Goal: Register for event/course

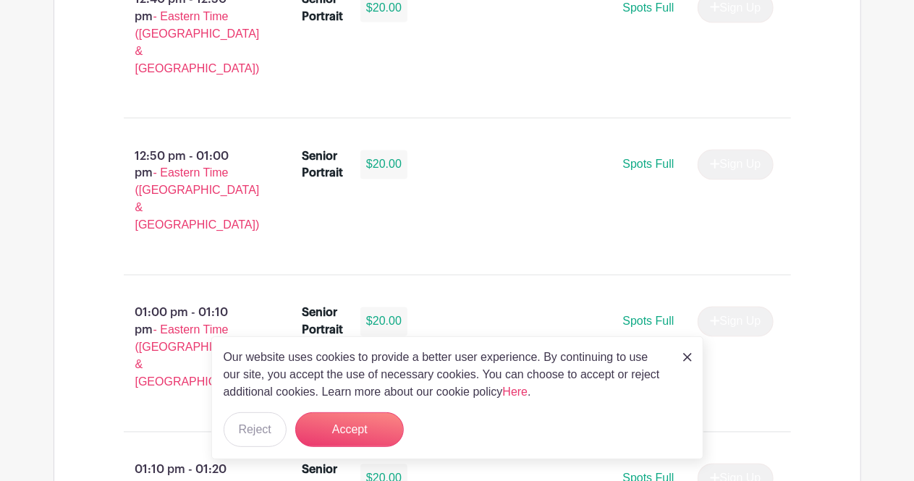
scroll to position [3954, 0]
click at [338, 432] on button "Accept" at bounding box center [349, 430] width 109 height 35
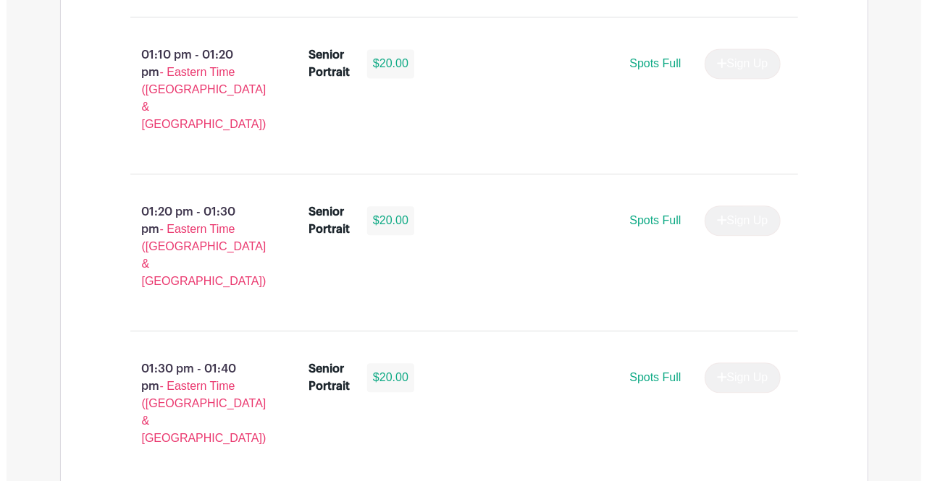
scroll to position [4371, 0]
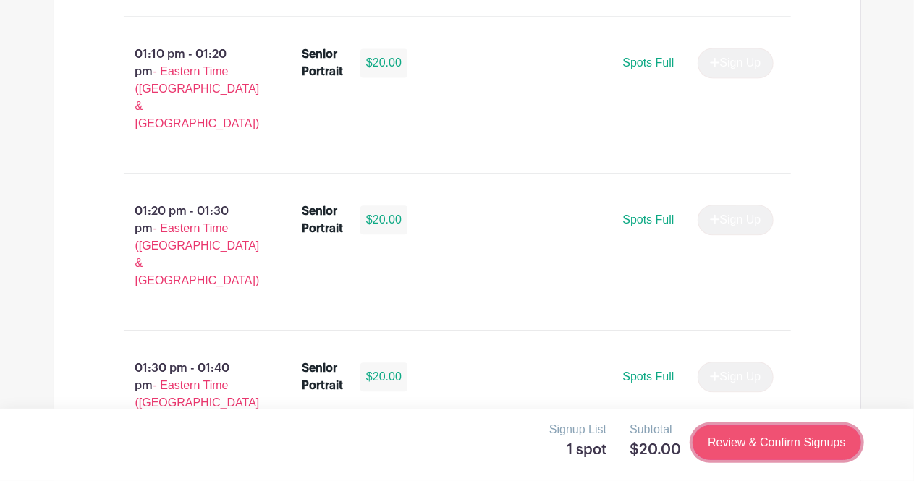
click at [754, 442] on link "Review & Confirm Signups" at bounding box center [777, 443] width 168 height 35
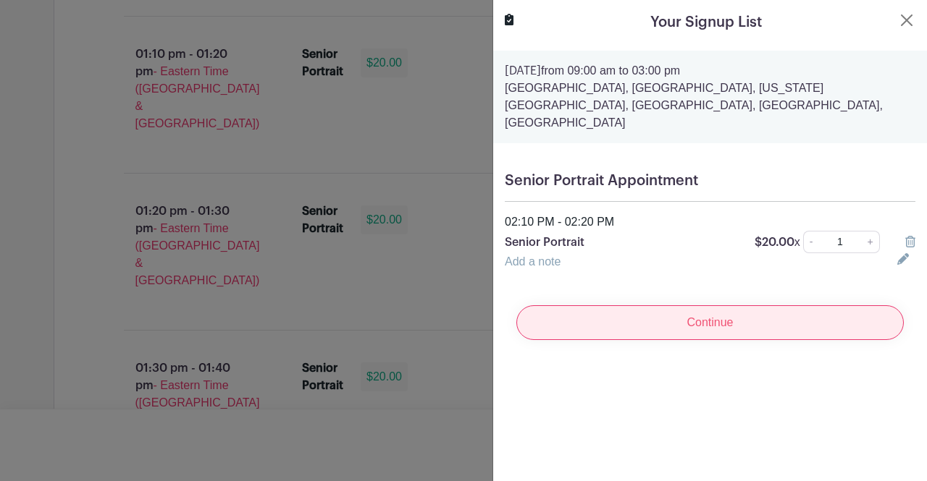
click at [779, 306] on input "Continue" at bounding box center [709, 323] width 387 height 35
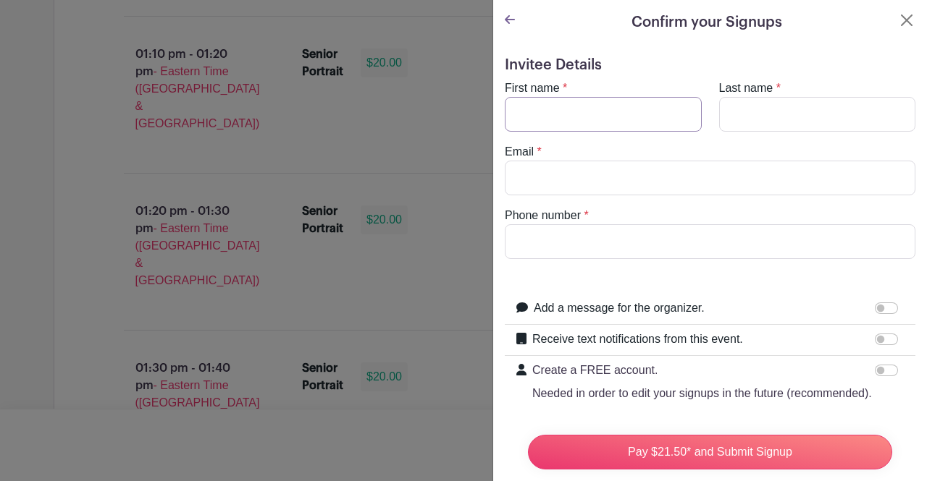
click at [605, 109] on input "First name" at bounding box center [603, 114] width 197 height 35
type input "Tikerra"
type input "[PERSON_NAME]"
type input "[EMAIL_ADDRESS][DOMAIN_NAME]"
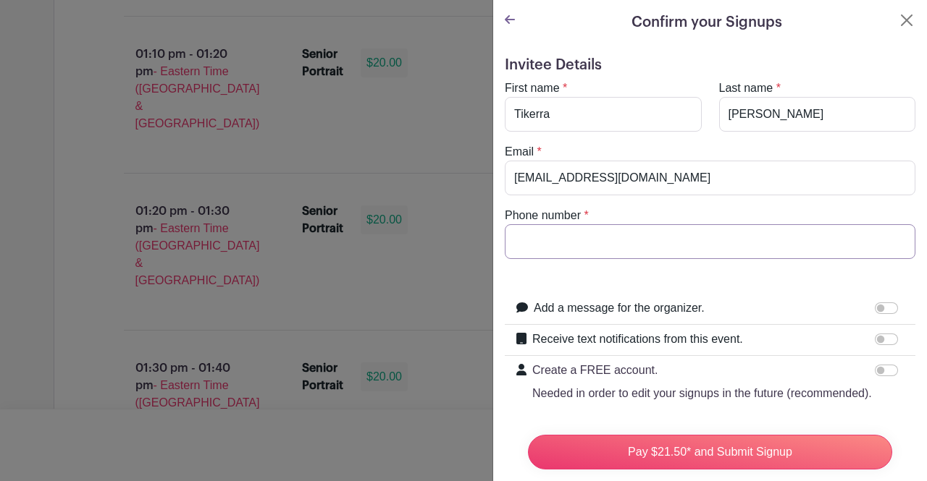
type input "8647156005"
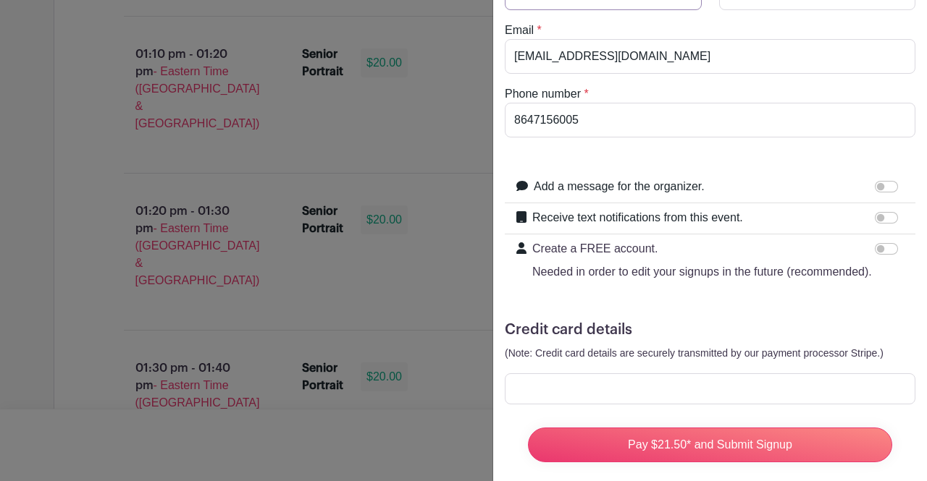
scroll to position [122, 0]
click at [875, 215] on input "Receive text notifications from this event." at bounding box center [886, 217] width 23 height 12
checkbox input "true"
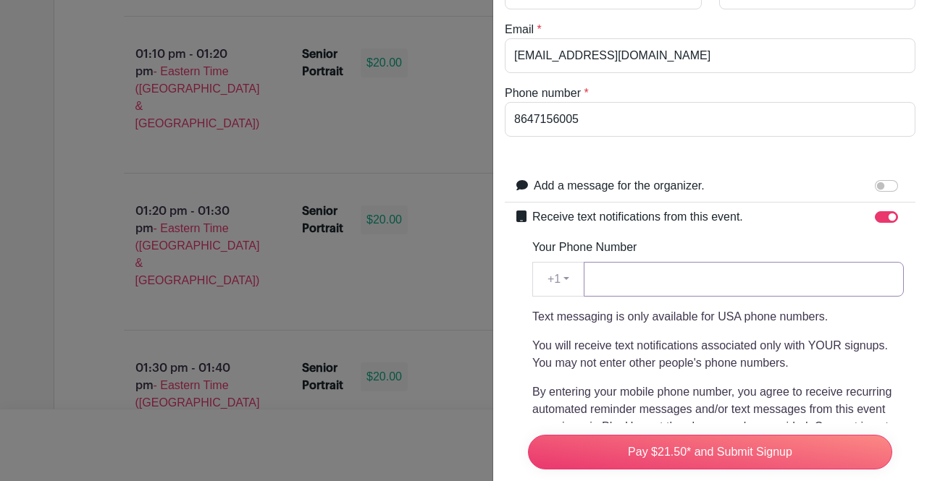
click at [705, 282] on input "Your Phone Number" at bounding box center [744, 279] width 320 height 35
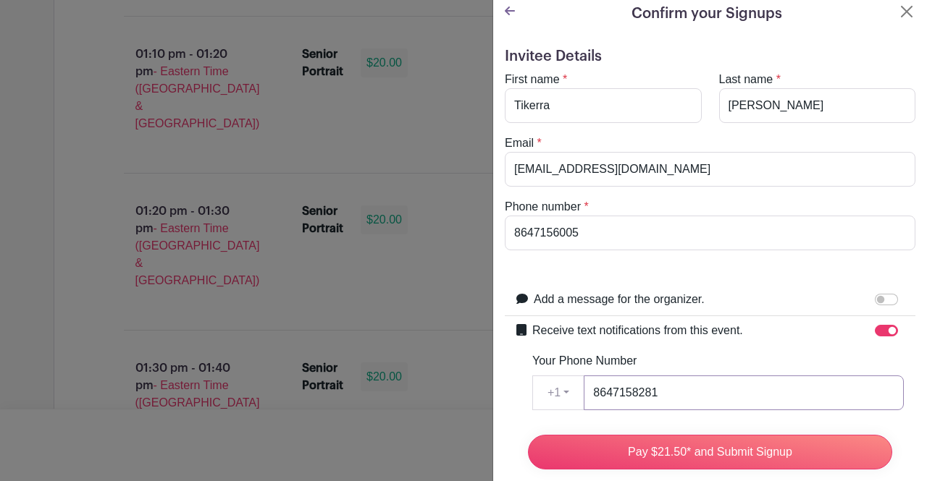
scroll to position [0, 0]
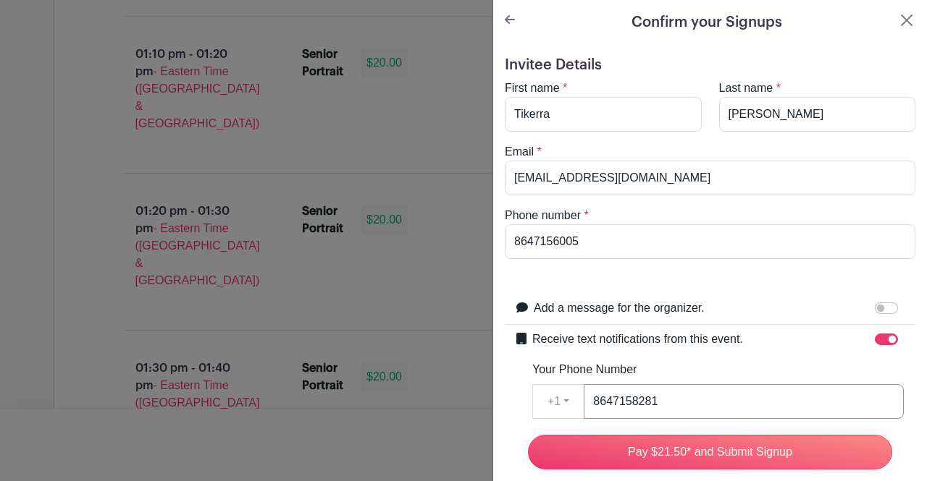
type input "8647158281"
click at [614, 238] on input "8647156005" at bounding box center [710, 241] width 410 height 35
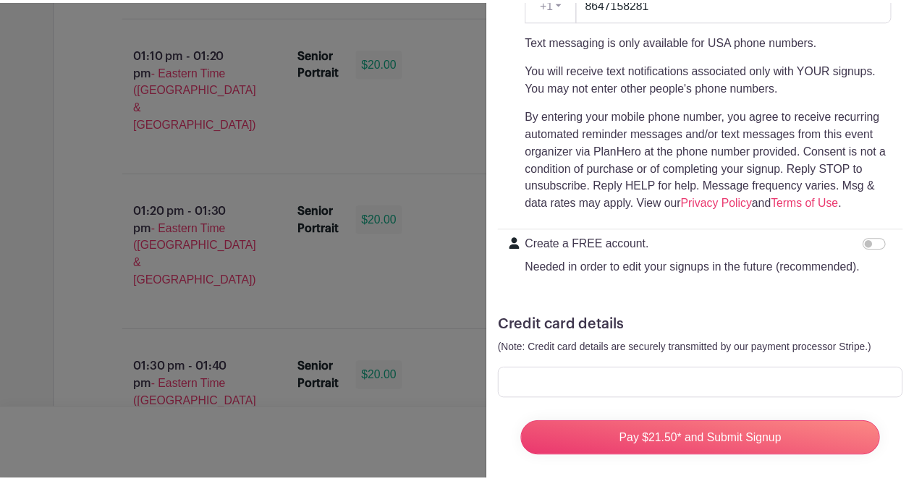
scroll to position [436, 0]
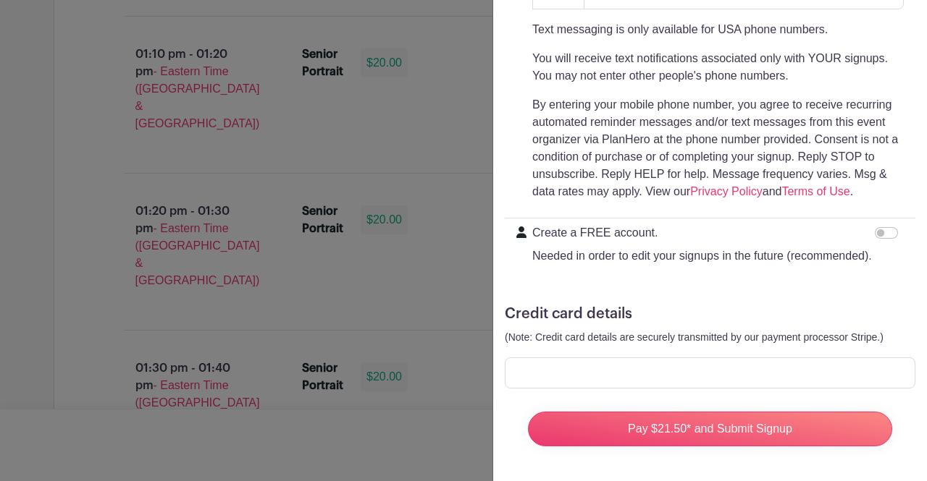
type input "8647158281"
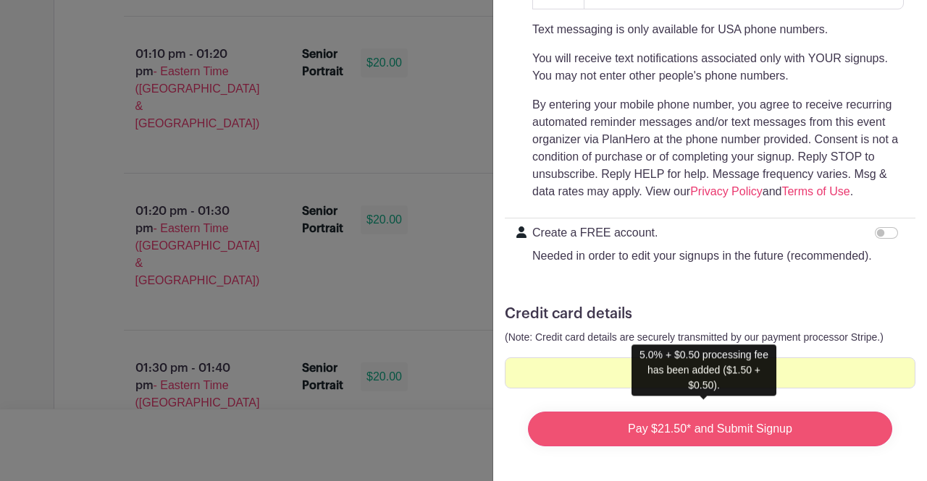
click at [793, 421] on input "Pay $21.50* and Submit Signup" at bounding box center [710, 429] width 364 height 35
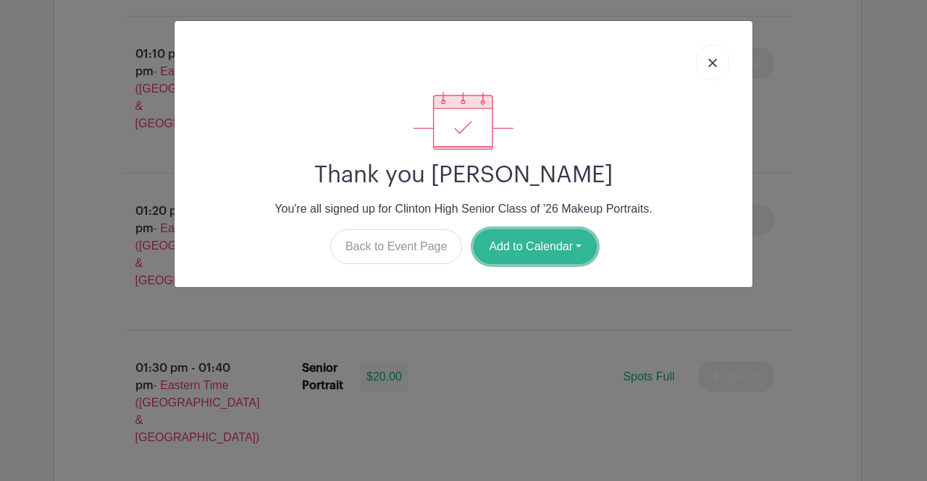
click at [565, 244] on button "Add to Calendar" at bounding box center [534, 246] width 123 height 35
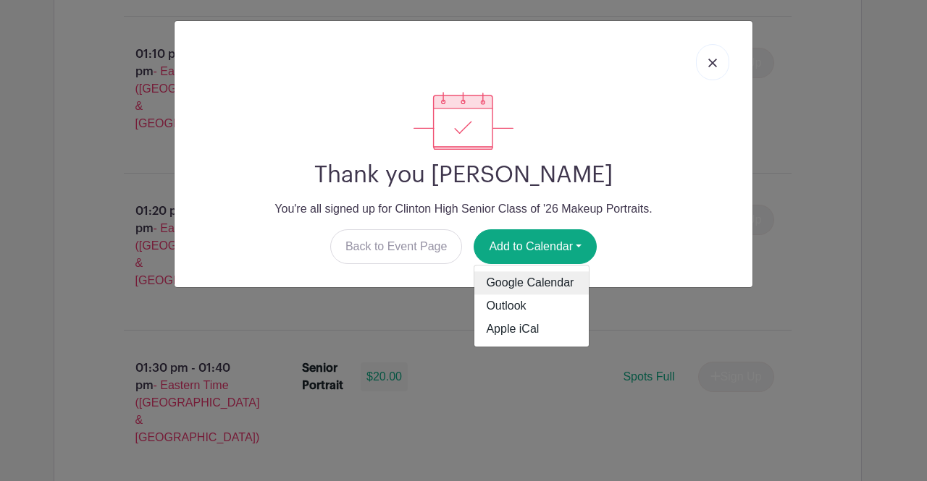
click at [560, 279] on link "Google Calendar" at bounding box center [531, 283] width 114 height 23
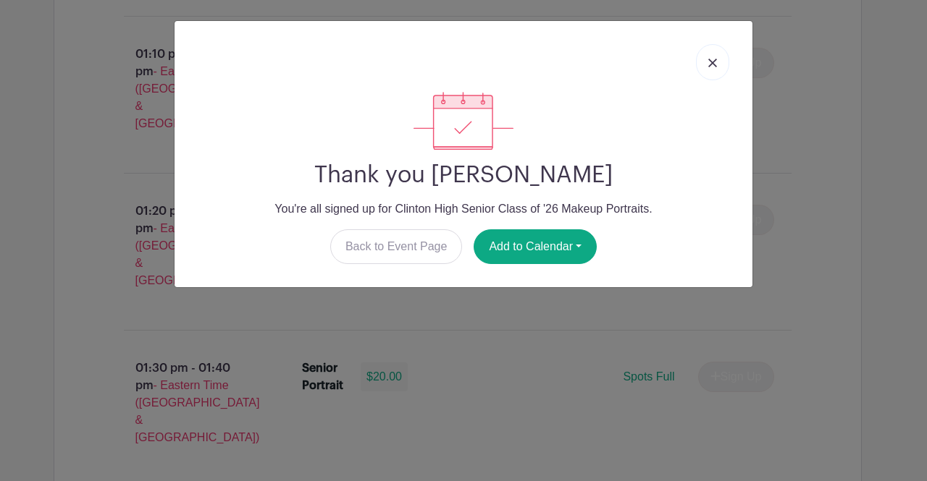
click at [717, 62] on link at bounding box center [712, 62] width 33 height 36
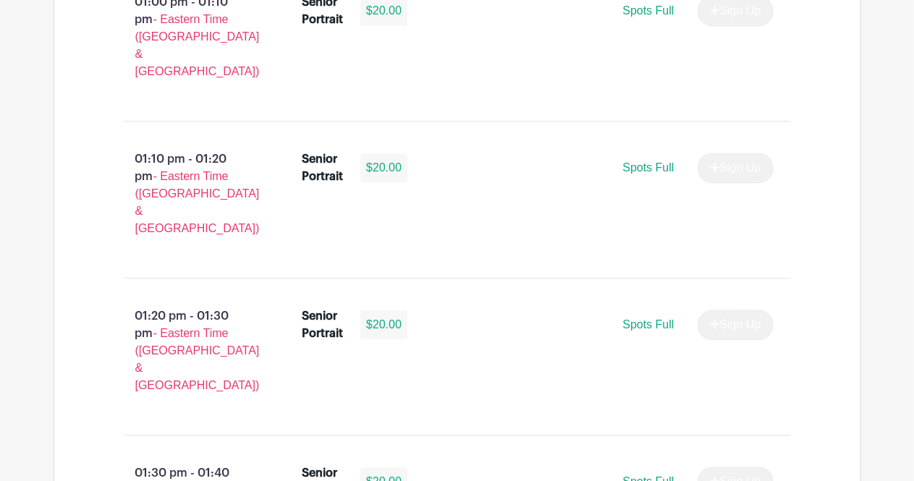
scroll to position [4265, 0]
